Goal: Task Accomplishment & Management: Complete application form

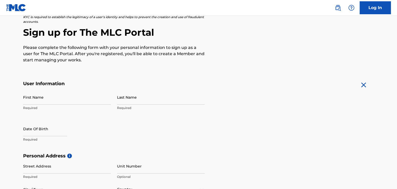
scroll to position [41, 0]
click at [93, 95] on input "First Name" at bounding box center [67, 97] width 88 height 15
type input "[PERSON_NAME]"
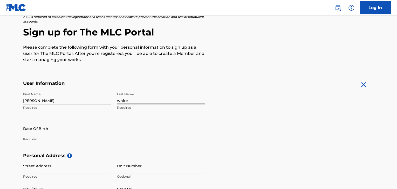
type input "white"
select select "7"
select select "2025"
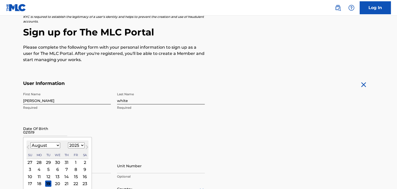
type input "0215192"
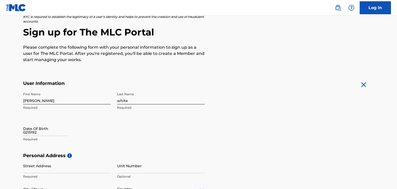
click at [40, 132] on input "0215192" at bounding box center [45, 128] width 44 height 15
select select "7"
select select "2025"
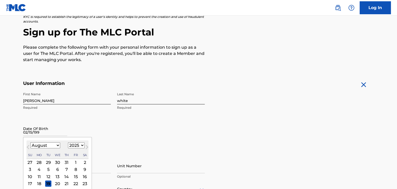
type input "[DATE]"
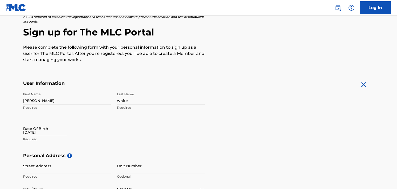
click at [42, 140] on p "Required" at bounding box center [67, 139] width 88 height 5
select select "7"
select select "2025"
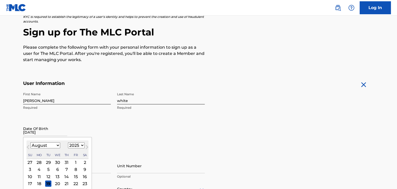
click at [44, 131] on input "[DATE]" at bounding box center [45, 128] width 44 height 15
click at [52, 146] on select "January February March April May June July August September October November De…" at bounding box center [45, 146] width 30 height 6
select select "1"
click at [30, 143] on select "January February March April May June July August September October November De…" at bounding box center [45, 146] width 30 height 6
click at [82, 175] on div "15" at bounding box center [85, 177] width 6 height 6
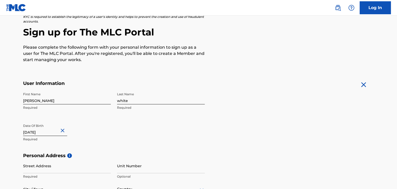
type input "[DATE]"
click at [200, 120] on div "First Name [PERSON_NAME] Required Last Name white Required Date Of Birth [DEMOG…" at bounding box center [114, 121] width 182 height 63
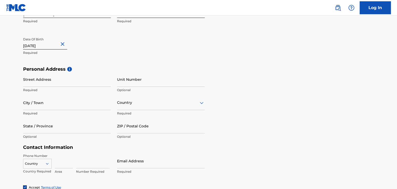
scroll to position [128, 0]
click at [82, 82] on input "Street Address" at bounding box center [67, 79] width 88 height 15
type input "[STREET_ADDRESS]"
type input "stone mountain"
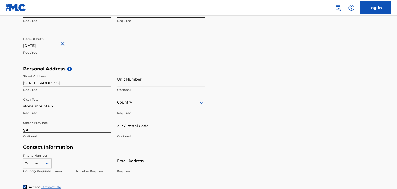
type input "ga"
type input "30088"
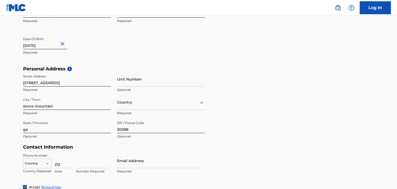
type input "212"
type input "9209450"
click at [138, 168] on input "Email Address" at bounding box center [161, 161] width 88 height 15
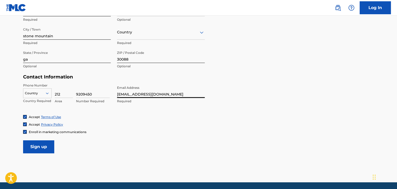
scroll to position [199, 0]
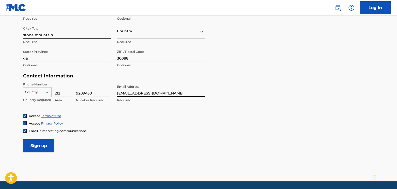
type input "[EMAIL_ADDRESS][DOMAIN_NAME]"
click at [52, 147] on input "Sign up" at bounding box center [38, 146] width 31 height 13
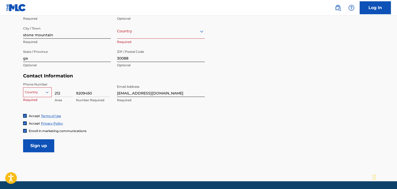
click at [45, 91] on icon at bounding box center [47, 92] width 5 height 5
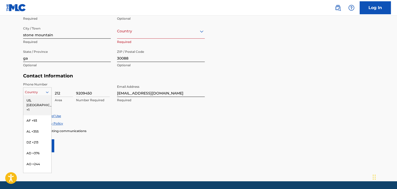
click at [37, 102] on div "US, [GEOGRAPHIC_DATA] +1" at bounding box center [37, 105] width 28 height 20
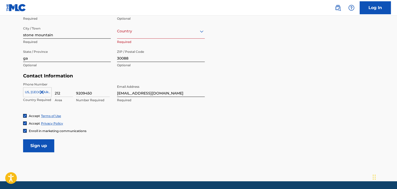
click at [39, 144] on input "Sign up" at bounding box center [38, 146] width 31 height 13
click at [167, 34] on div "Country" at bounding box center [161, 31] width 88 height 15
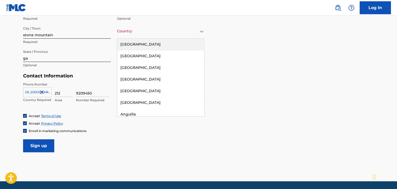
click at [156, 44] on div "[GEOGRAPHIC_DATA]" at bounding box center [160, 45] width 87 height 12
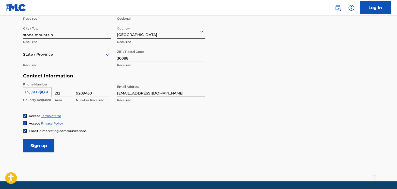
click at [40, 147] on input "Sign up" at bounding box center [38, 146] width 31 height 13
click at [47, 58] on div "State / Province" at bounding box center [67, 54] width 88 height 15
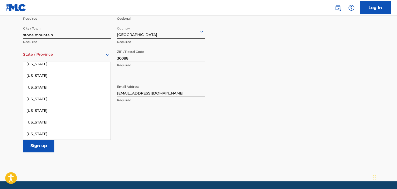
scroll to position [75, 0]
click at [34, 125] on div "[US_STATE]" at bounding box center [66, 122] width 87 height 12
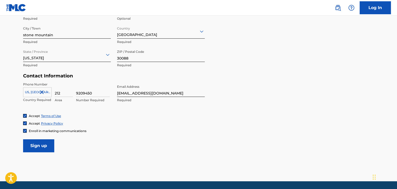
click at [34, 151] on input "Sign up" at bounding box center [38, 146] width 31 height 13
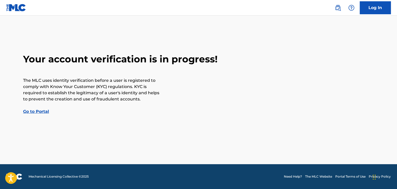
click at [35, 113] on link "Go to Portal" at bounding box center [36, 111] width 26 height 5
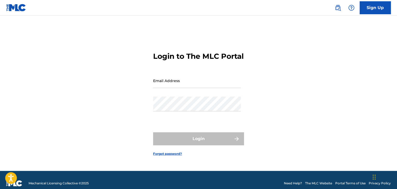
click at [163, 88] on input "Email Address" at bounding box center [197, 80] width 88 height 15
type input "[EMAIL_ADDRESS][DOMAIN_NAME]"
click at [171, 156] on link "Forgot password?" at bounding box center [167, 154] width 29 height 5
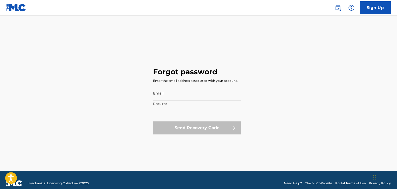
click at [175, 97] on input "Email" at bounding box center [197, 93] width 88 height 15
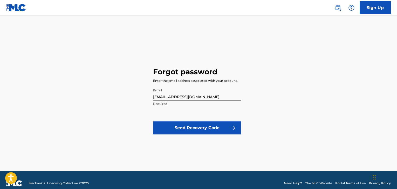
type input "[EMAIL_ADDRESS][DOMAIN_NAME]"
click at [207, 130] on button "Send Recovery Code" at bounding box center [197, 128] width 88 height 13
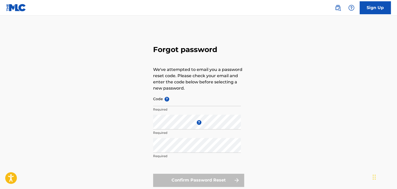
click at [192, 103] on input "Code ?" at bounding box center [197, 99] width 88 height 15
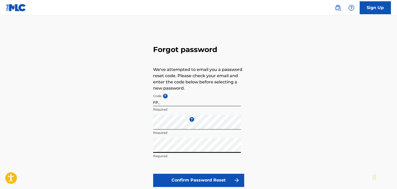
click at [153, 174] on button "Confirm Password Reset" at bounding box center [198, 180] width 91 height 13
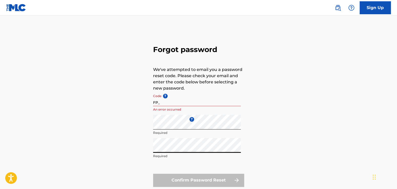
click at [221, 102] on input "FP_" at bounding box center [197, 99] width 88 height 15
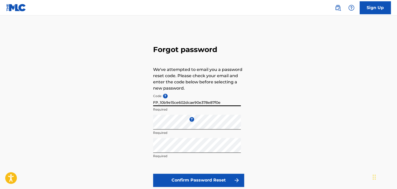
type input "FP_10b9e15ce602dcae90e378e87f0e"
click at [153, 174] on button "Confirm Password Reset" at bounding box center [198, 180] width 91 height 13
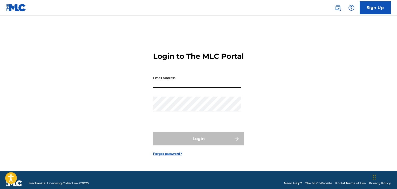
click at [183, 88] on input "Email Address" at bounding box center [197, 80] width 88 height 15
type input "[EMAIL_ADDRESS][DOMAIN_NAME]"
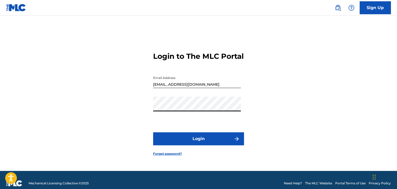
click at [153, 133] on button "Login" at bounding box center [198, 139] width 91 height 13
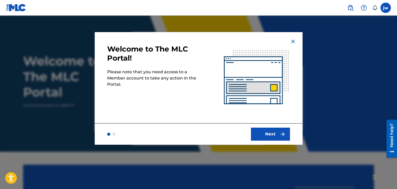
click at [270, 135] on button "Next" at bounding box center [270, 134] width 39 height 13
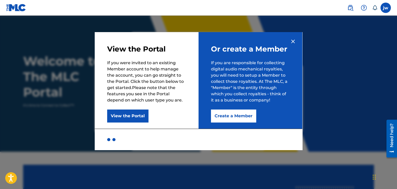
click at [242, 117] on button "Create a Member" at bounding box center [233, 116] width 45 height 13
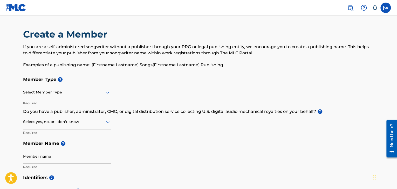
click at [93, 95] on div at bounding box center [67, 92] width 88 height 6
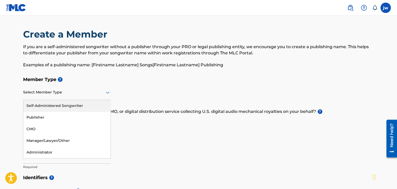
click at [194, 83] on h5 "Member Type ?" at bounding box center [198, 79] width 351 height 11
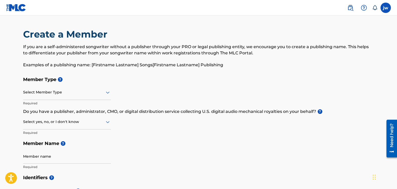
click at [93, 124] on div at bounding box center [67, 122] width 88 height 6
click at [61, 157] on div "I don't know" at bounding box center [66, 159] width 87 height 12
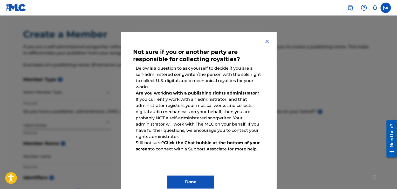
click at [189, 179] on button "Done" at bounding box center [190, 182] width 47 height 13
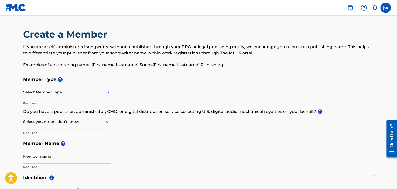
click at [93, 121] on div at bounding box center [67, 122] width 88 height 6
click at [65, 162] on div "I don't know" at bounding box center [66, 159] width 87 height 12
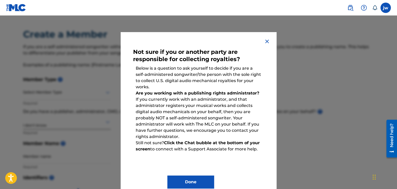
click at [265, 43] on img at bounding box center [267, 41] width 6 height 6
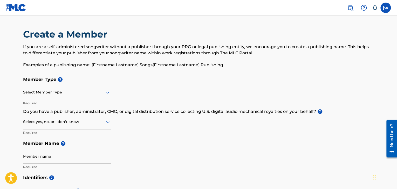
click at [64, 123] on div at bounding box center [67, 122] width 88 height 6
click at [48, 138] on div "Yes" at bounding box center [66, 136] width 87 height 12
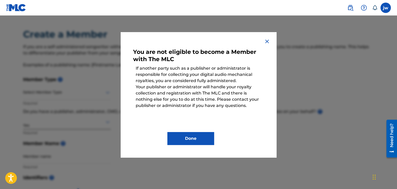
click at [188, 141] on button "Done" at bounding box center [190, 138] width 47 height 13
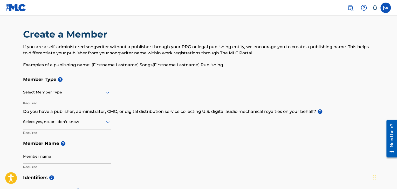
click at [79, 92] on div at bounding box center [67, 92] width 88 height 6
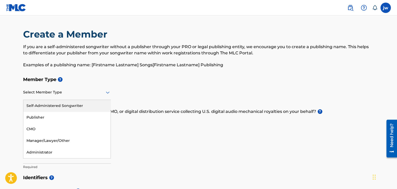
click at [70, 102] on div "Self-Administered Songwriter" at bounding box center [66, 106] width 87 height 12
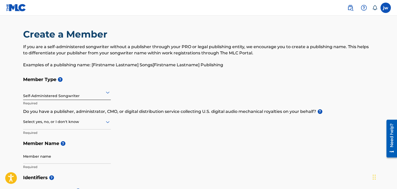
click at [61, 124] on div at bounding box center [67, 122] width 88 height 6
click at [59, 135] on div "Yes" at bounding box center [66, 136] width 87 height 12
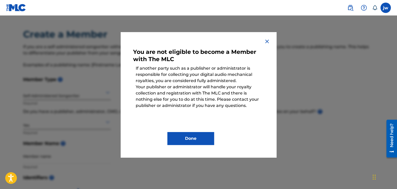
click at [189, 140] on button "Done" at bounding box center [190, 138] width 47 height 13
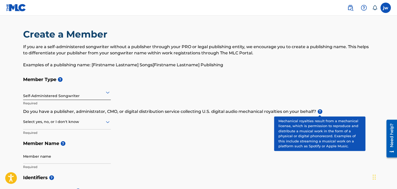
click at [319, 113] on span "?" at bounding box center [320, 112] width 5 height 5
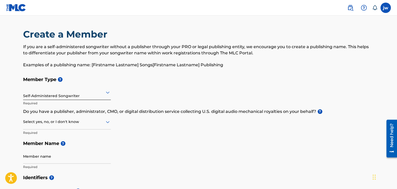
click at [95, 123] on div at bounding box center [67, 122] width 88 height 6
click at [79, 135] on div "Yes" at bounding box center [66, 136] width 87 height 12
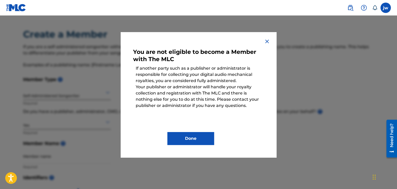
click at [192, 138] on button "Done" at bounding box center [190, 138] width 47 height 13
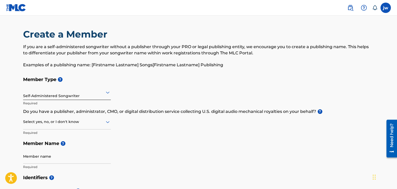
click at [85, 158] on input "Member name" at bounding box center [67, 156] width 88 height 15
type input "yung rixh savage"
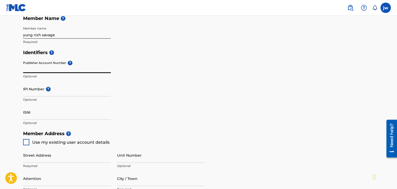
scroll to position [125, 0]
click at [82, 96] on input "IPI Number ?" at bounding box center [67, 89] width 88 height 15
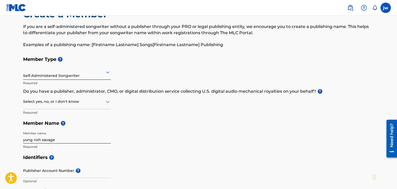
scroll to position [0, 0]
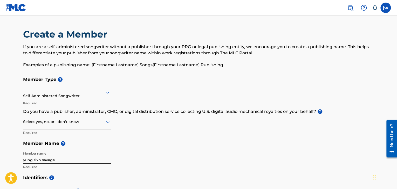
click at [388, 9] on label at bounding box center [385, 8] width 10 height 10
click at [386, 8] on input "jw [PERSON_NAME] [EMAIL_ADDRESS][DOMAIN_NAME] Notification Preferences Profile …" at bounding box center [386, 8] width 0 height 0
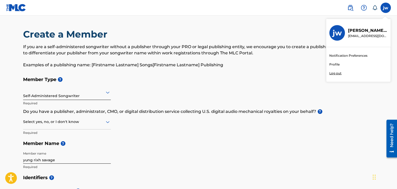
click at [382, 11] on div "jw jw [PERSON_NAME] [EMAIL_ADDRESS][DOMAIN_NAME] Notification Preferences Profi…" at bounding box center [385, 8] width 10 height 10
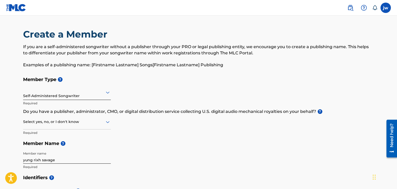
click at [382, 11] on label at bounding box center [385, 8] width 10 height 10
click at [386, 8] on input "jw [PERSON_NAME] [EMAIL_ADDRESS][DOMAIN_NAME] Notification Preferences Profile …" at bounding box center [386, 8] width 0 height 0
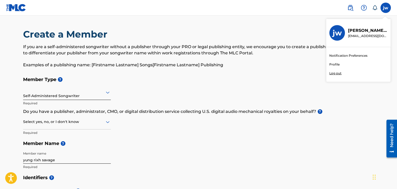
click at [338, 35] on h3 "jw" at bounding box center [337, 33] width 9 height 9
click at [386, 8] on input "jw [PERSON_NAME] [EMAIL_ADDRESS][DOMAIN_NAME] Notification Preferences Profile …" at bounding box center [386, 8] width 0 height 0
click at [336, 65] on link "Profile" at bounding box center [334, 64] width 10 height 5
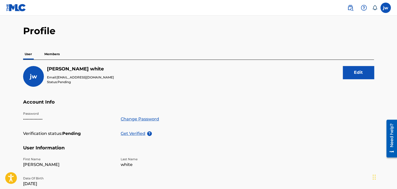
scroll to position [10, 0]
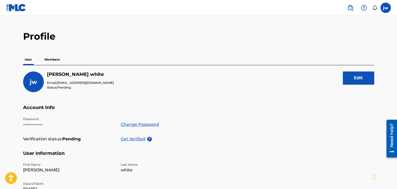
click at [52, 62] on p "Members" at bounding box center [52, 59] width 18 height 11
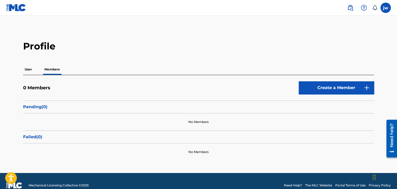
scroll to position [9, 0]
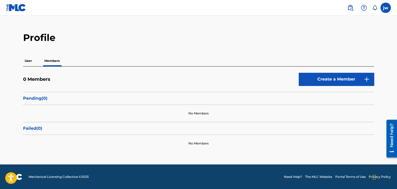
click at [352, 82] on button "Create a Member" at bounding box center [336, 79] width 75 height 13
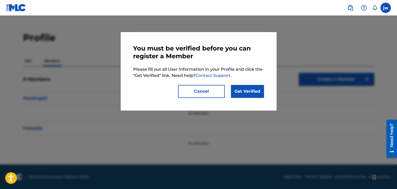
click at [247, 88] on link "Get Verified" at bounding box center [247, 91] width 33 height 13
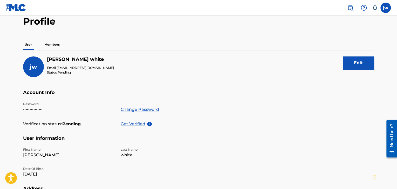
scroll to position [25, 0]
click at [140, 124] on p "Get Verified" at bounding box center [134, 124] width 26 height 6
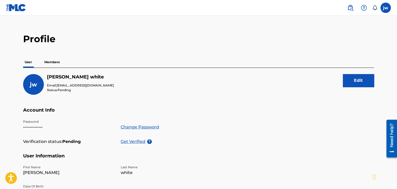
scroll to position [0, 0]
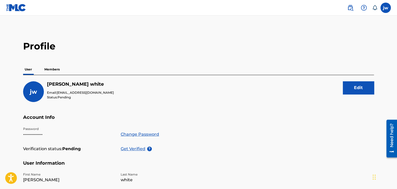
click at [53, 68] on p "Members" at bounding box center [52, 69] width 18 height 11
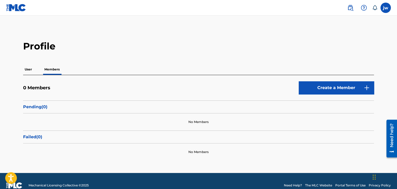
click at [345, 90] on button "Create a Member" at bounding box center [336, 87] width 75 height 13
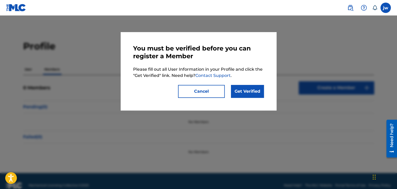
click at [241, 95] on link "Get Verified" at bounding box center [247, 91] width 33 height 13
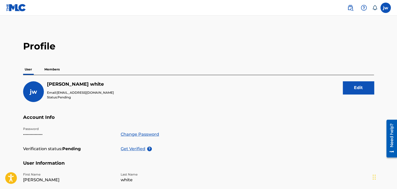
click at [383, 9] on label at bounding box center [385, 8] width 10 height 10
click at [386, 8] on input "jw [PERSON_NAME] [EMAIL_ADDRESS][DOMAIN_NAME] Notification Preferences Profile …" at bounding box center [386, 8] width 0 height 0
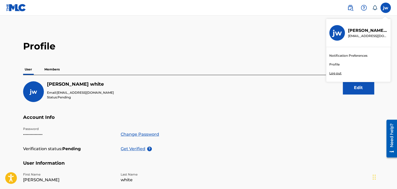
click at [335, 74] on p "Log out" at bounding box center [335, 73] width 12 height 5
click at [386, 8] on input "jw [PERSON_NAME] [EMAIL_ADDRESS][DOMAIN_NAME] Notification Preferences Profile …" at bounding box center [386, 8] width 0 height 0
